Goal: Find specific fact: Find specific fact

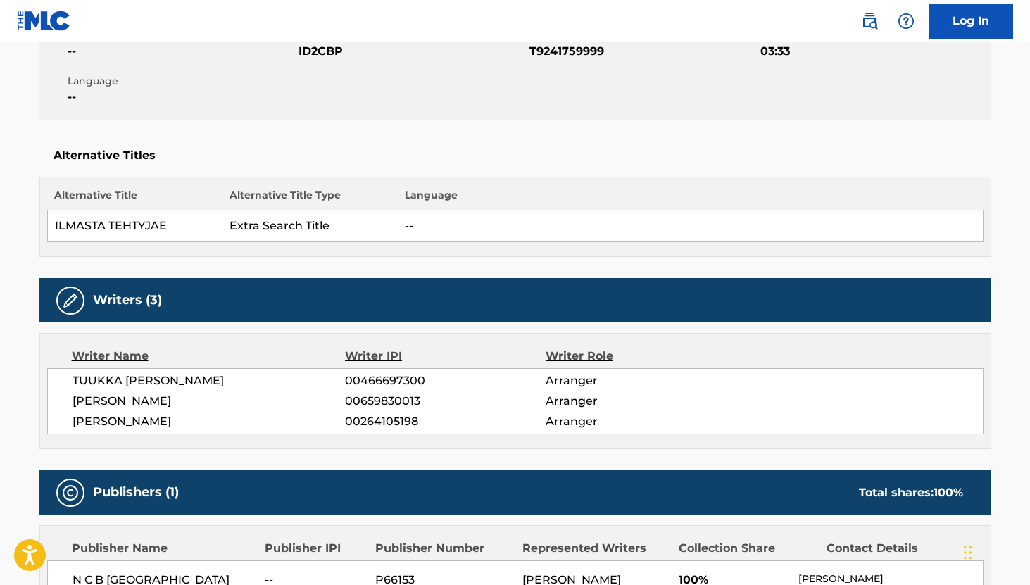
scroll to position [282, 0]
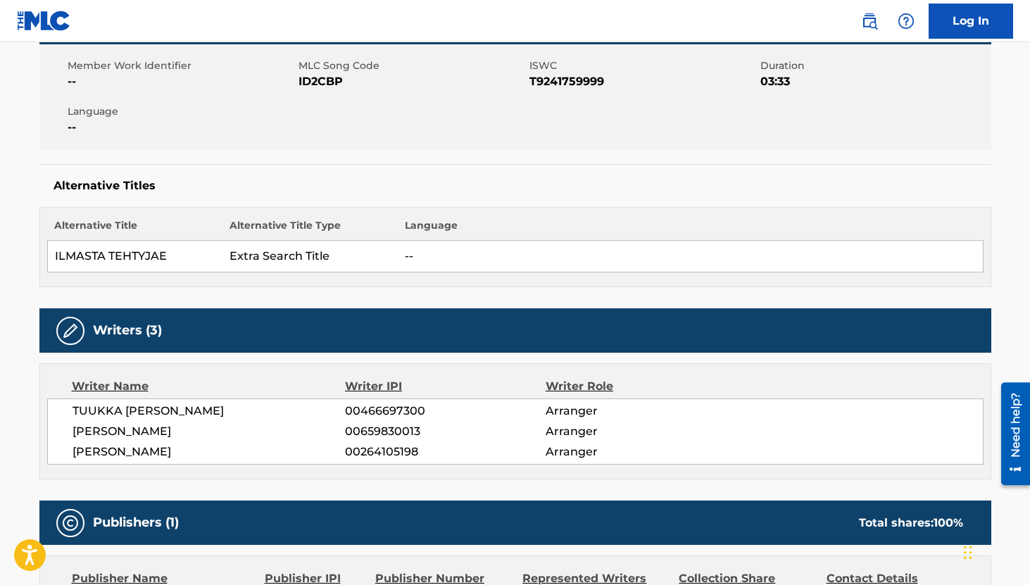
click at [556, 87] on span "T9241759999" at bounding box center [643, 81] width 227 height 17
copy span "T9241759999"
click at [396, 407] on span "00466697300" at bounding box center [445, 411] width 200 height 17
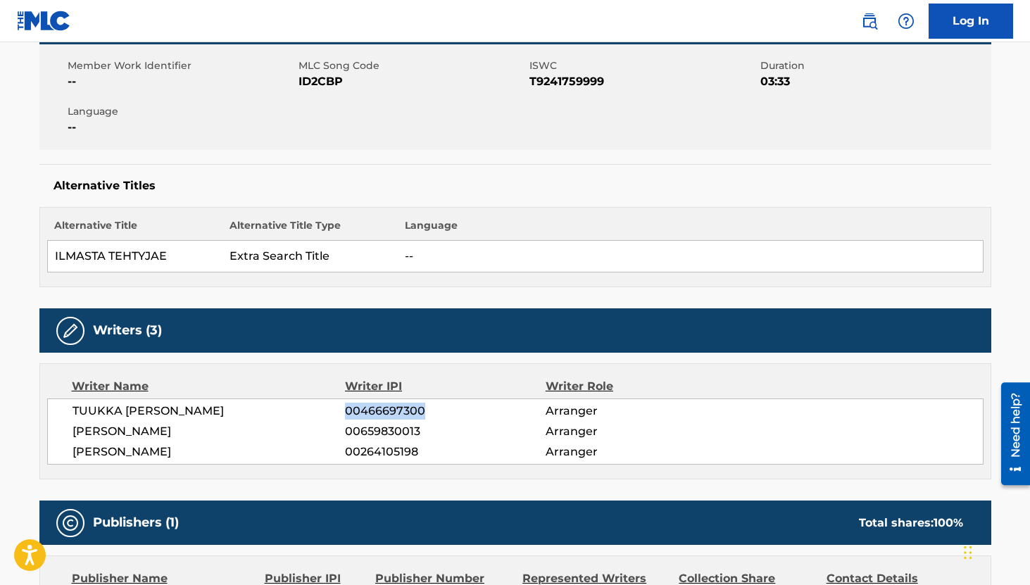
copy span "00466697300"
click at [405, 431] on span "00659830013" at bounding box center [445, 431] width 200 height 17
copy span "00659830013"
click at [377, 455] on span "00264105198" at bounding box center [445, 452] width 200 height 17
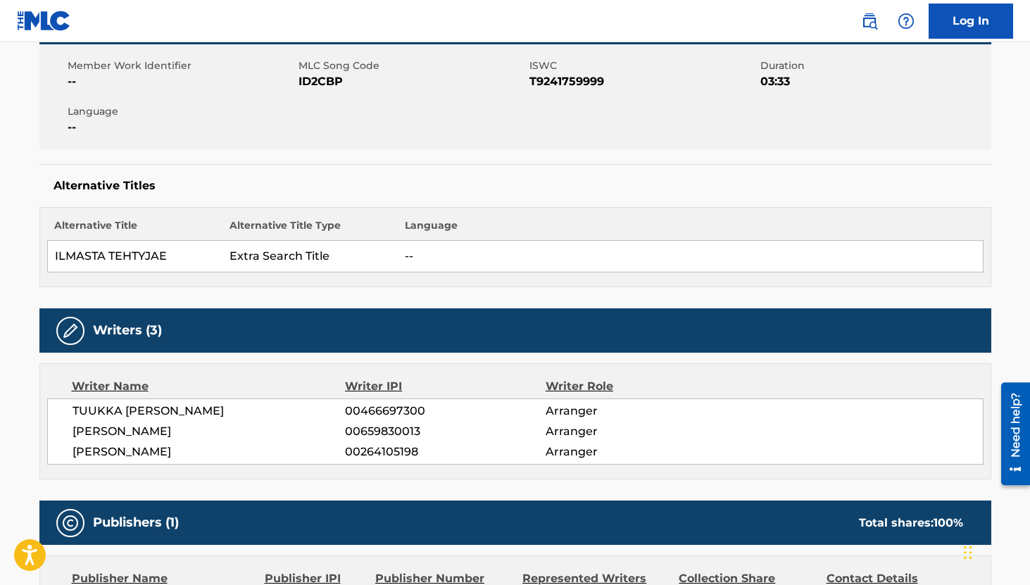
click at [377, 455] on span "00264105198" at bounding box center [445, 452] width 200 height 17
copy span "00264105198"
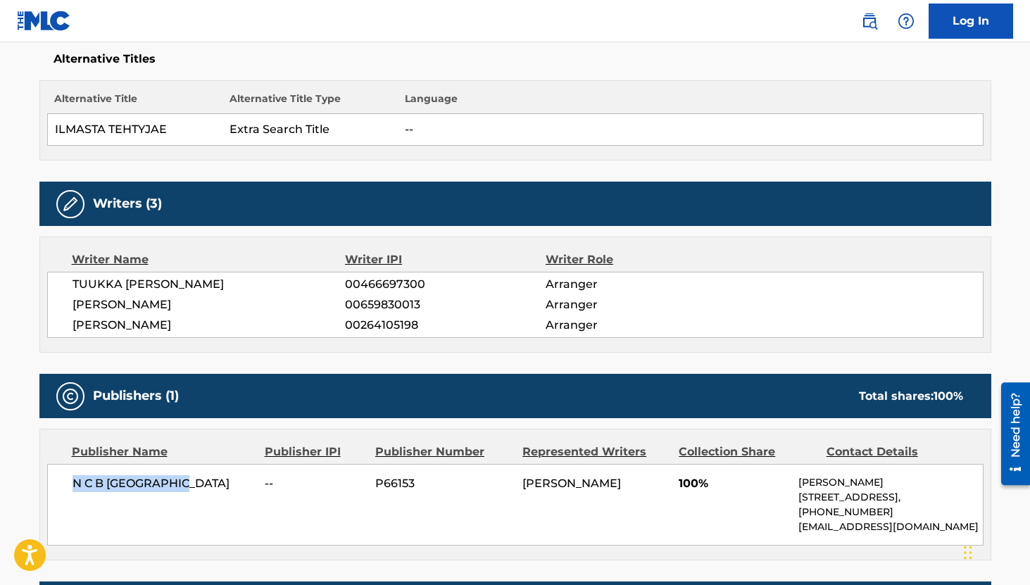
drag, startPoint x: 206, startPoint y: 491, endPoint x: 75, endPoint y: 485, distance: 130.4
click at [75, 485] on div "N C B SCANDINAVIA -- P66153 SAMULI TAPANI PUTRO 100% Henriette Helman Kristense…" at bounding box center [515, 505] width 937 height 82
copy span "N C B SCANDINAVIA"
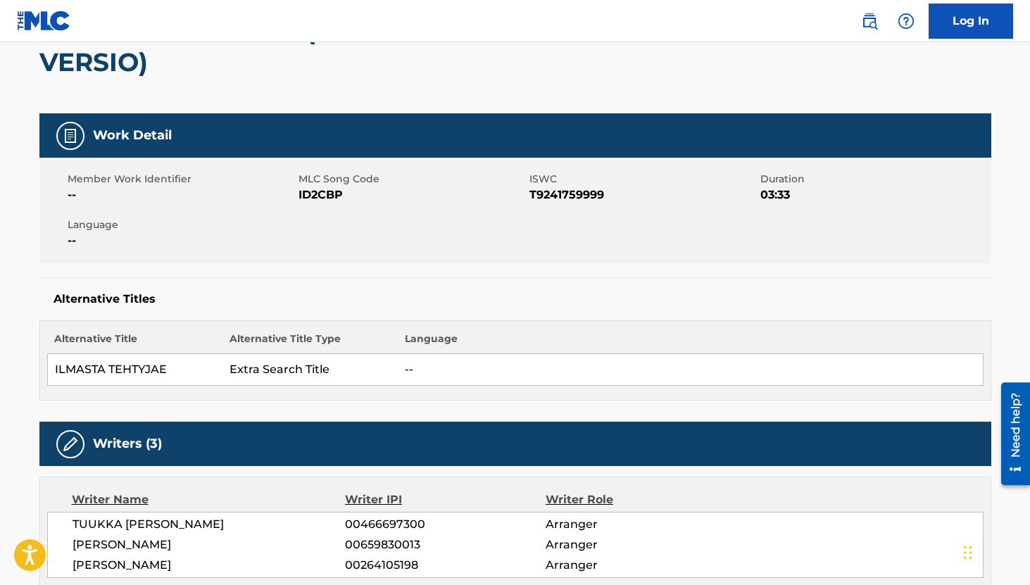
scroll to position [0, 0]
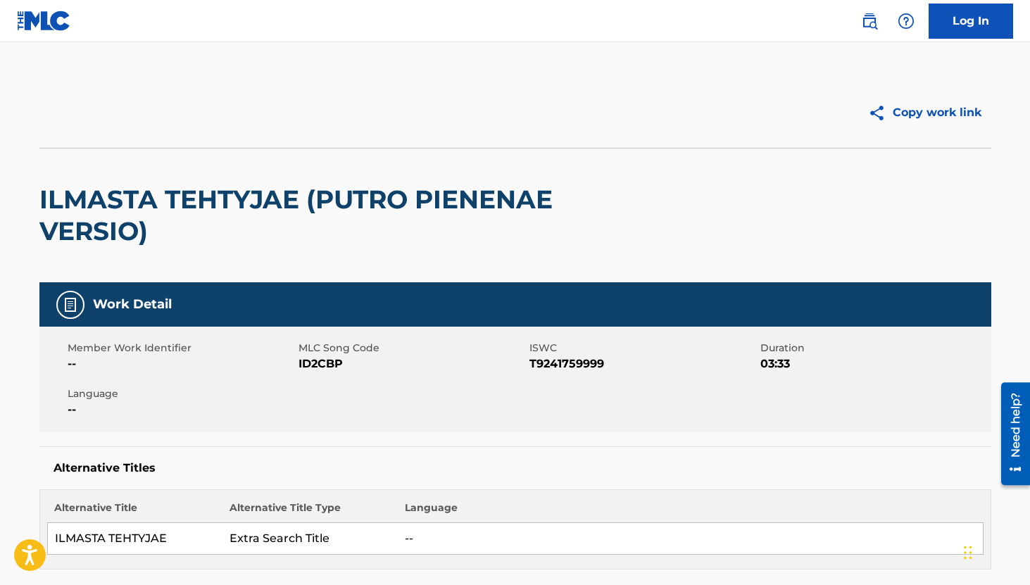
click at [327, 367] on span "ID2CBP" at bounding box center [412, 364] width 227 height 17
copy span "ID2CBP"
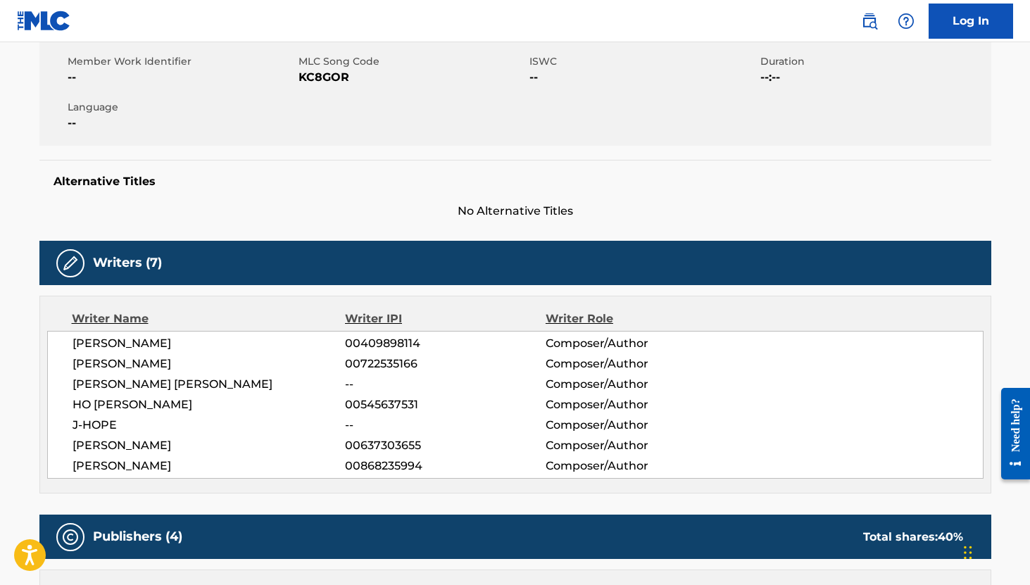
click at [384, 342] on span "00409898114" at bounding box center [445, 343] width 200 height 17
copy span "00409898114"
click at [392, 367] on span "00722535166" at bounding box center [445, 364] width 200 height 17
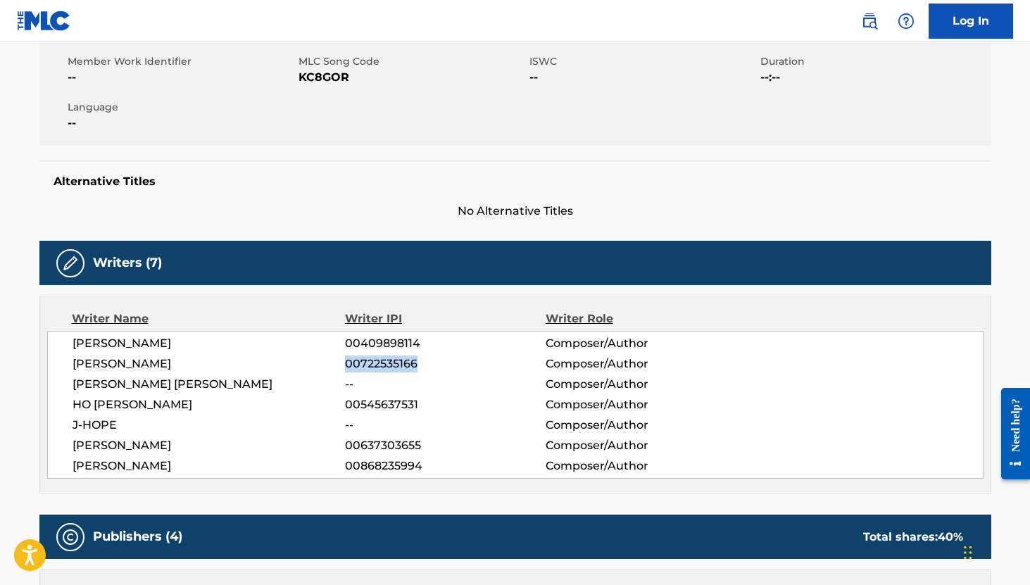
copy span "00722535166"
click at [380, 406] on span "00545637531" at bounding box center [445, 404] width 200 height 17
copy span "00545637531"
click at [370, 449] on span "00637303655" at bounding box center [445, 445] width 200 height 17
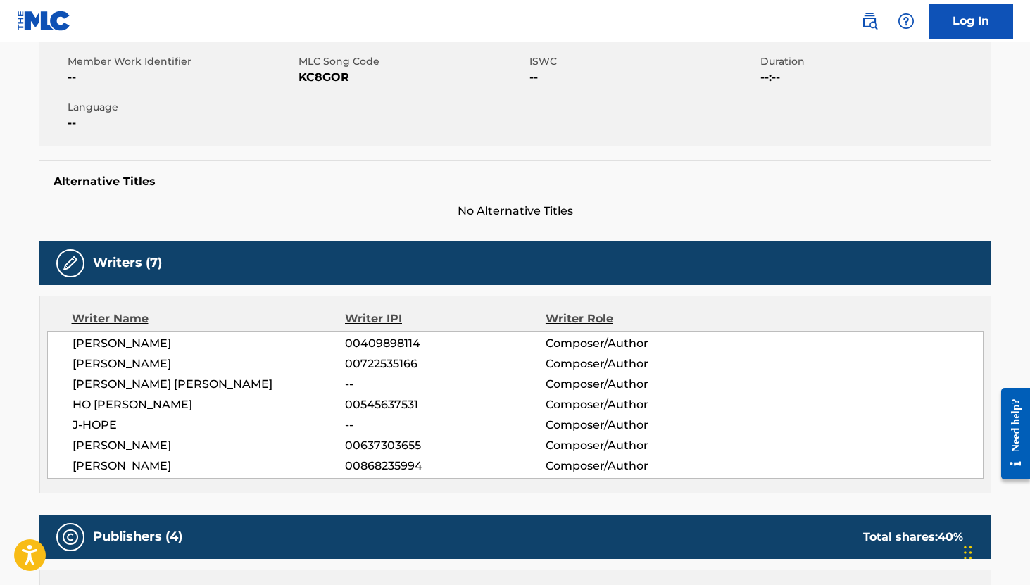
click at [370, 449] on span "00637303655" at bounding box center [445, 445] width 200 height 17
copy span "00637303655"
click at [363, 458] on span "00868235994" at bounding box center [445, 466] width 200 height 17
copy span "00868235994"
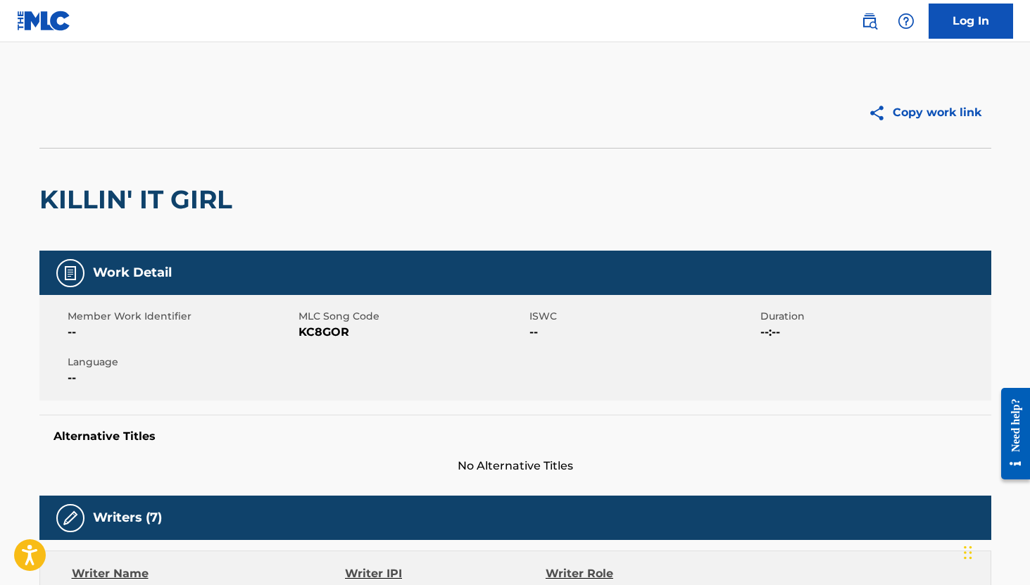
click at [332, 328] on span "KC8GOR" at bounding box center [412, 332] width 227 height 17
click at [321, 331] on span "KC8GOR" at bounding box center [412, 332] width 227 height 17
copy span "KC8GOR"
